Goal: Information Seeking & Learning: Learn about a topic

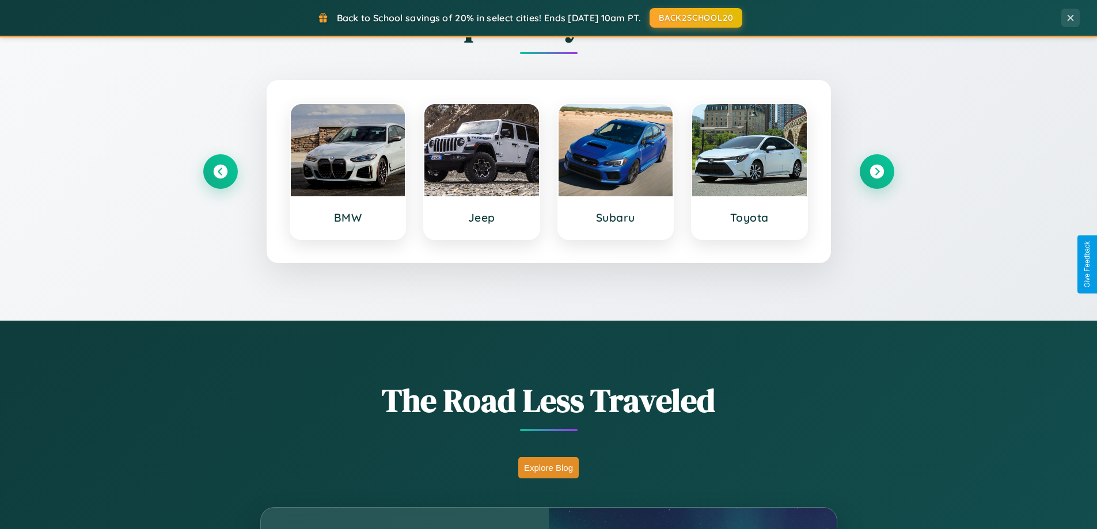
scroll to position [2216, 0]
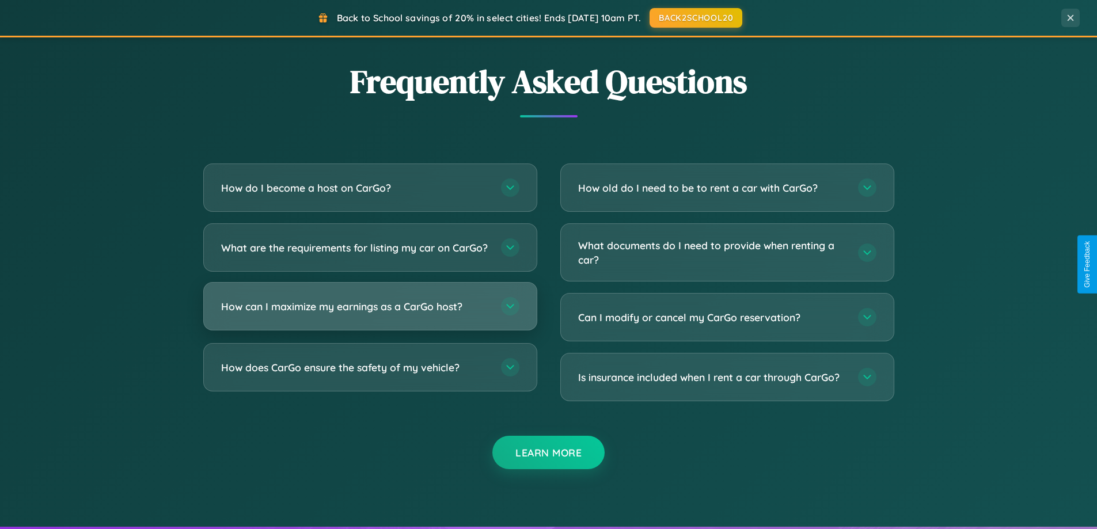
click at [370, 314] on h3 "How can I maximize my earnings as a CarGo host?" at bounding box center [355, 306] width 268 height 14
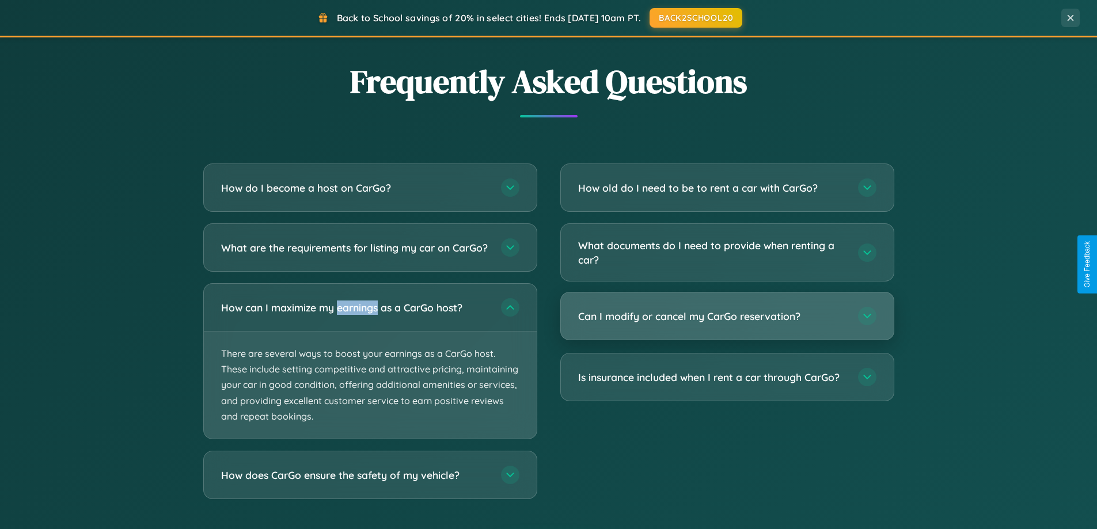
click at [727, 317] on h3 "Can I modify or cancel my CarGo reservation?" at bounding box center [712, 316] width 268 height 14
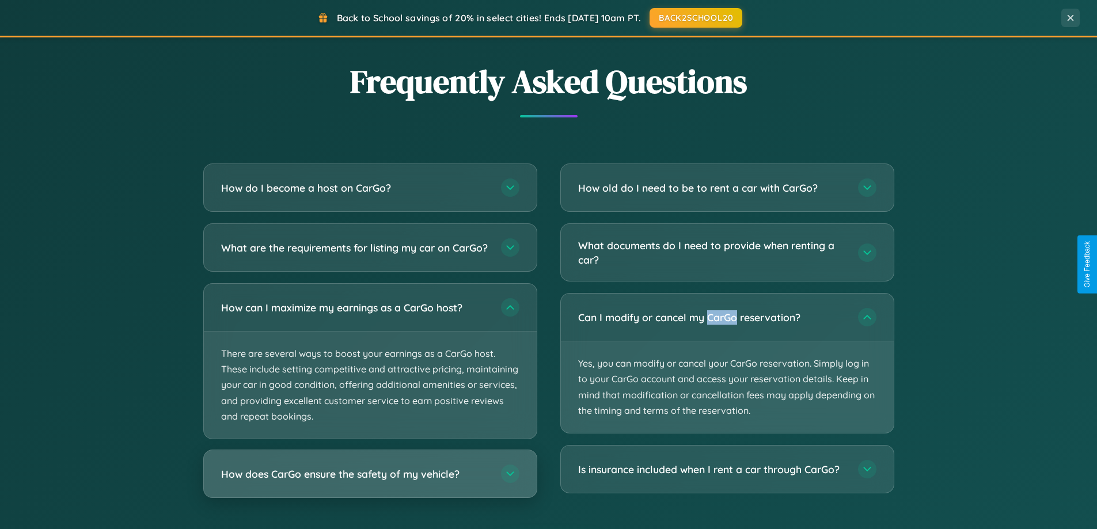
click at [370, 481] on h3 "How does CarGo ensure the safety of my vehicle?" at bounding box center [355, 474] width 268 height 14
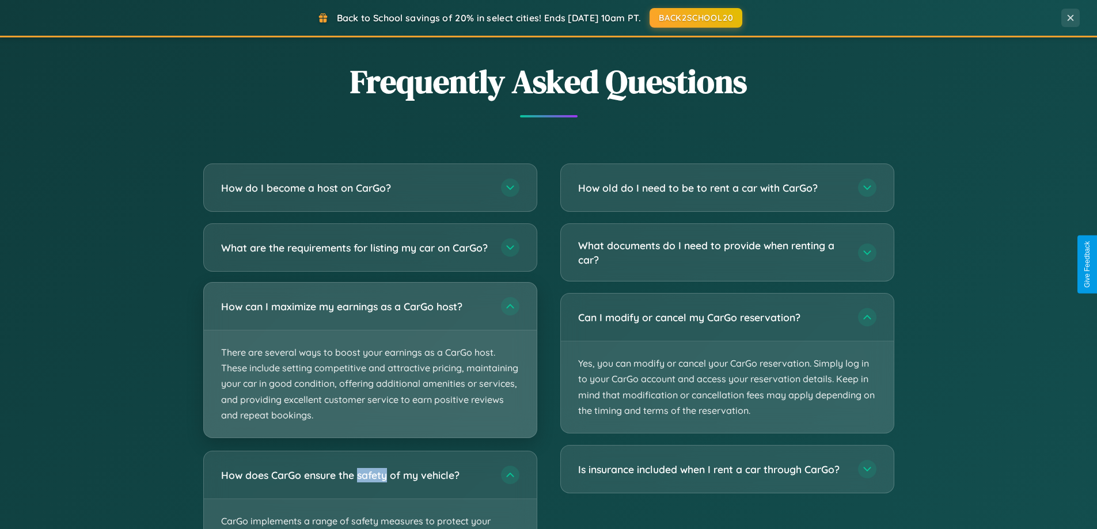
click at [370, 370] on p "There are several ways to boost your earnings as a CarGo host. These include se…" at bounding box center [370, 384] width 333 height 107
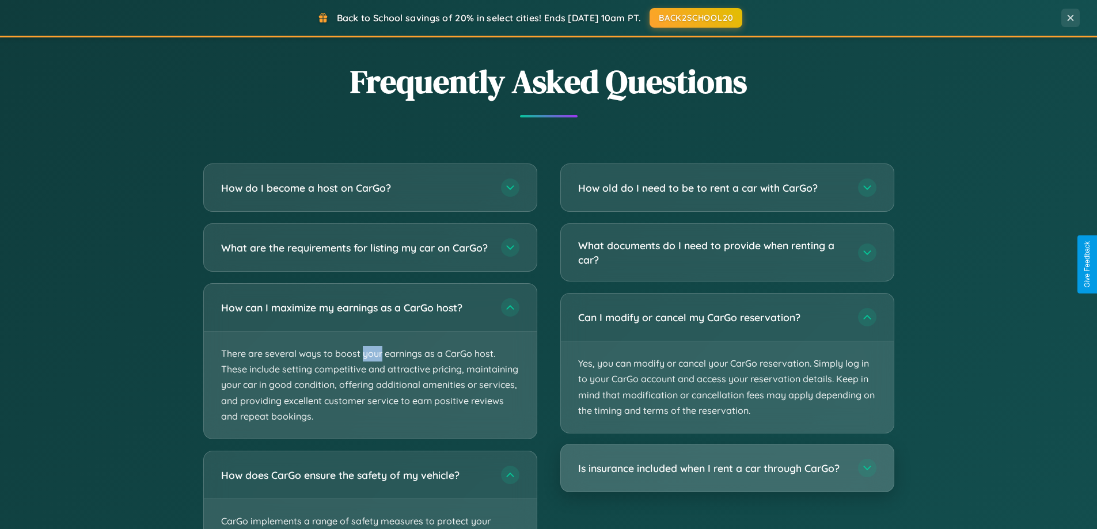
click at [727, 469] on h3 "Is insurance included when I rent a car through CarGo?" at bounding box center [712, 468] width 268 height 14
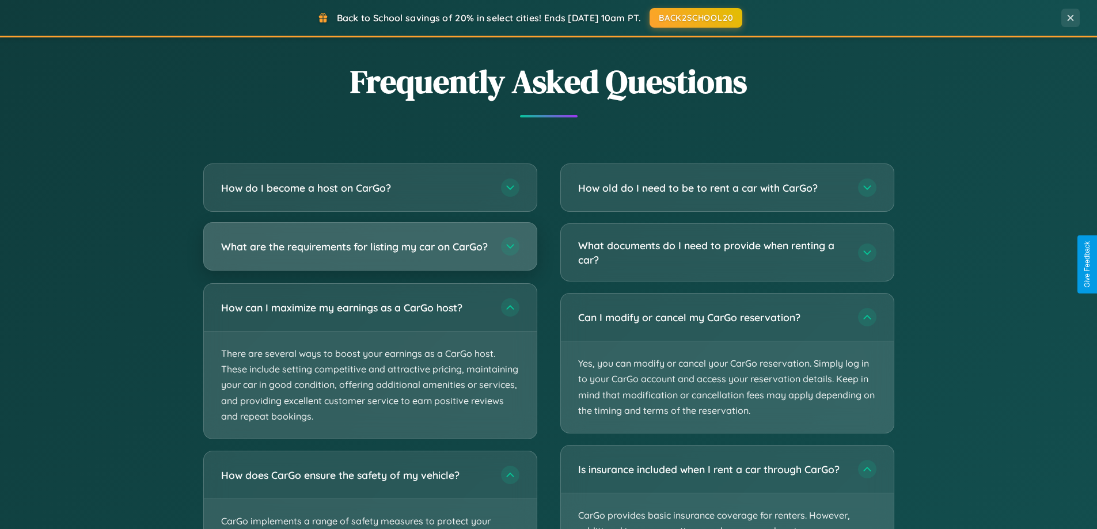
click at [370, 252] on h3 "What are the requirements for listing my car on CarGo?" at bounding box center [355, 247] width 268 height 14
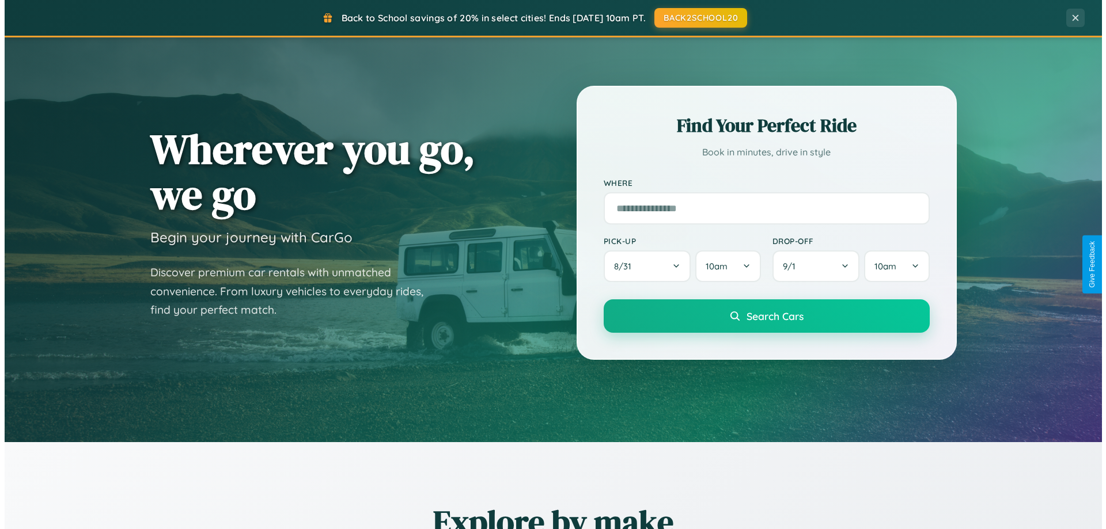
scroll to position [0, 0]
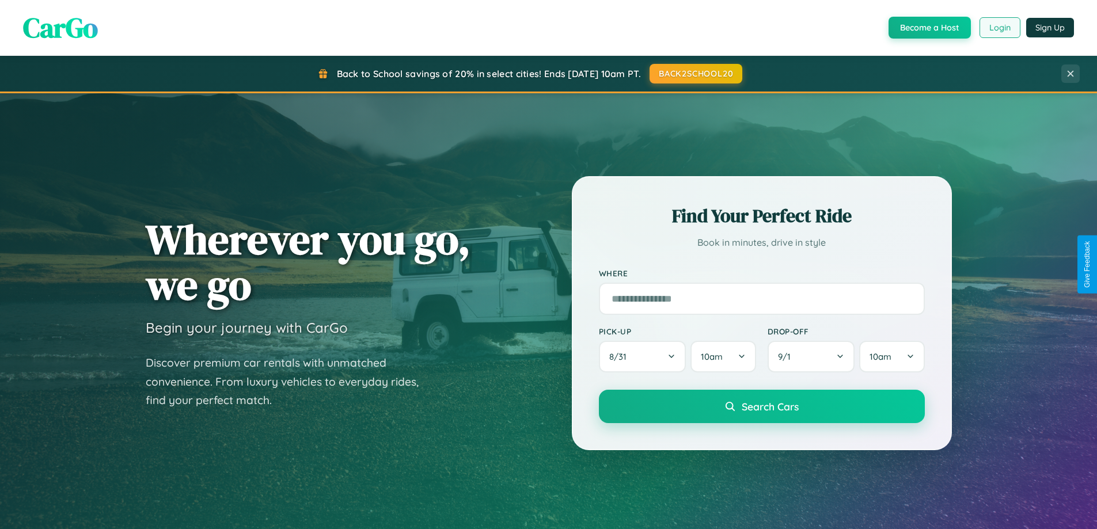
click at [999, 28] on button "Login" at bounding box center [999, 27] width 41 height 21
